Goal: Task Accomplishment & Management: Manage account settings

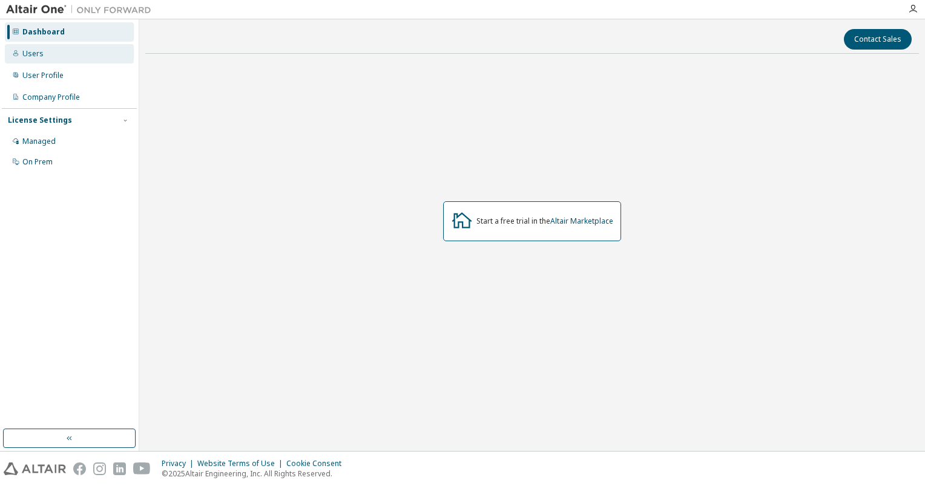
click at [48, 50] on div "Users" at bounding box center [69, 53] width 129 height 19
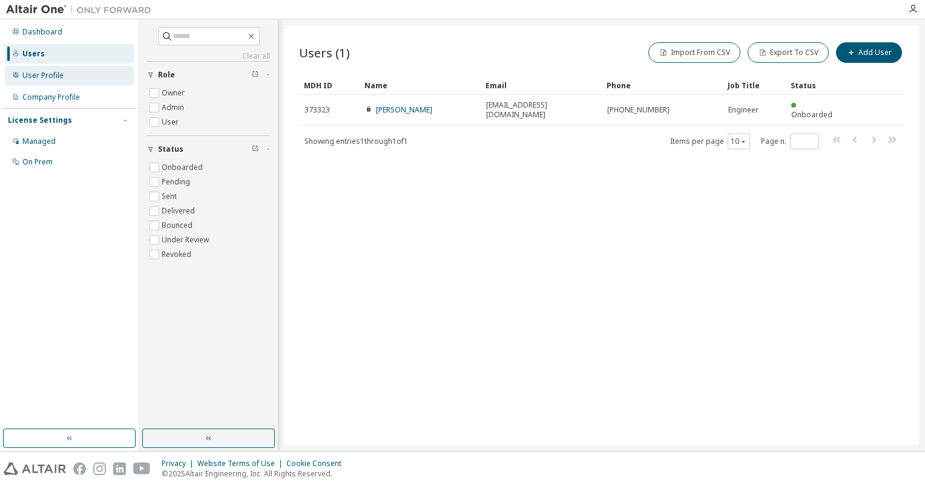
click at [44, 71] on div "User Profile" at bounding box center [42, 76] width 41 height 10
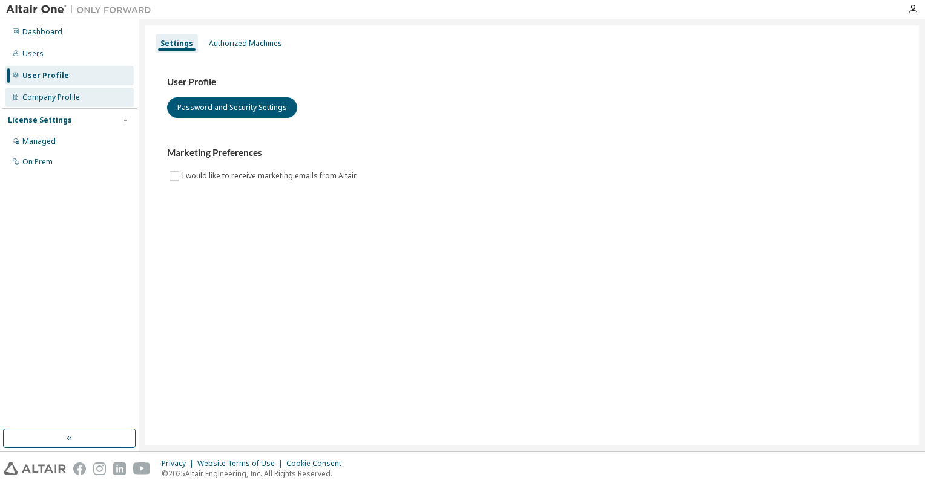
click at [49, 99] on div "Company Profile" at bounding box center [50, 98] width 57 height 10
